Goal: Information Seeking & Learning: Find specific fact

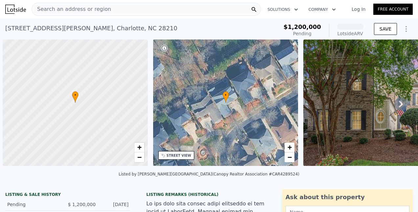
scroll to position [0, 3]
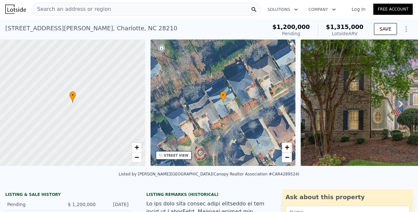
click at [89, 12] on span "Search an address or region" at bounding box center [71, 9] width 79 height 8
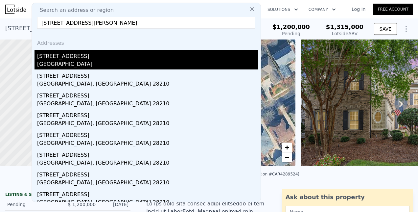
type input "[STREET_ADDRESS][PERSON_NAME]"
click at [43, 57] on div "[STREET_ADDRESS]" at bounding box center [147, 55] width 221 height 11
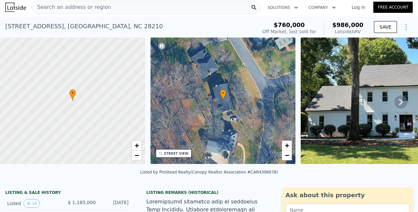
scroll to position [141, 0]
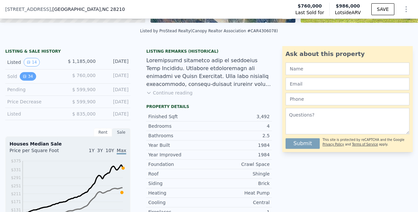
click at [31, 78] on button "34" at bounding box center [28, 76] width 16 height 9
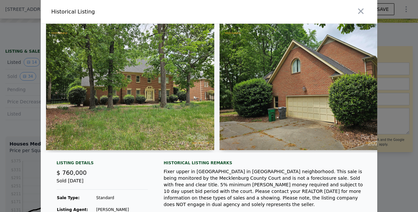
click at [17, 148] on div at bounding box center [209, 106] width 418 height 212
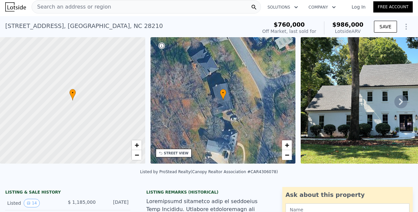
scroll to position [3, 0]
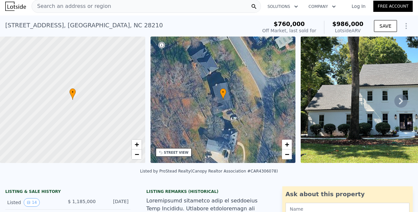
click at [399, 100] on icon at bounding box center [401, 100] width 13 height 13
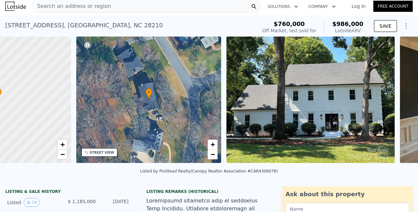
scroll to position [0, 153]
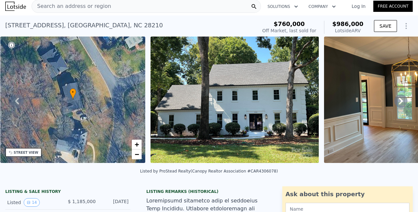
click at [399, 100] on icon at bounding box center [401, 100] width 13 height 13
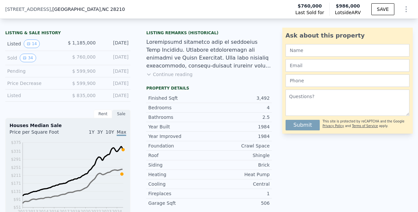
scroll to position [119, 0]
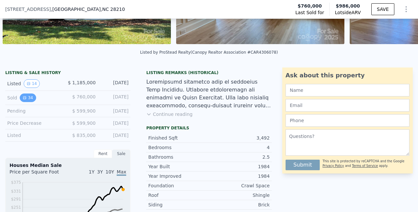
click at [26, 100] on icon "View historical data" at bounding box center [25, 98] width 4 height 4
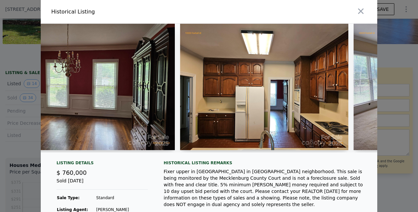
scroll to position [0, 1252]
